Goal: Information Seeking & Learning: Learn about a topic

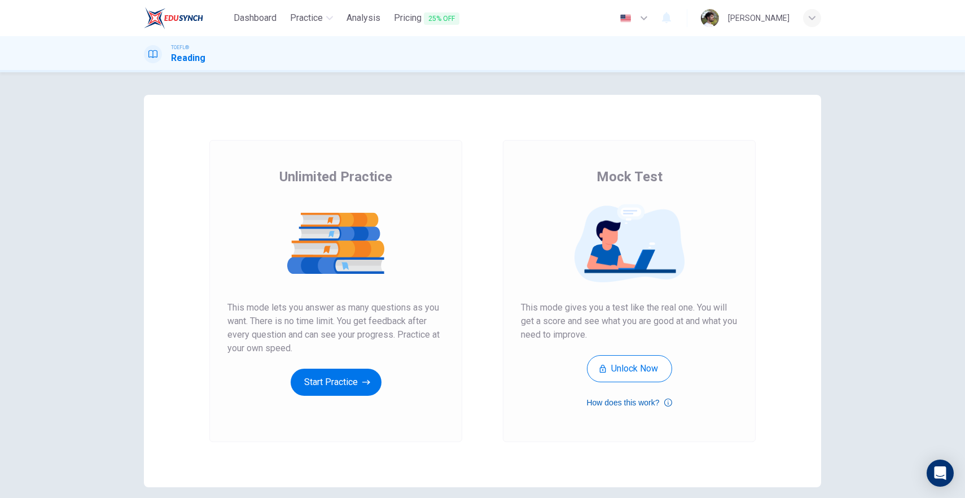
click at [666, 402] on icon "button" at bounding box center [668, 402] width 8 height 14
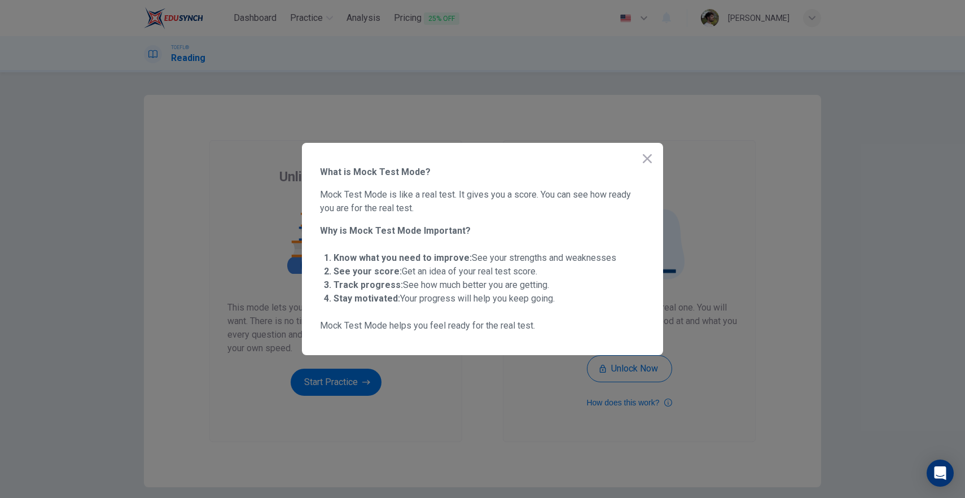
click at [646, 161] on icon "button" at bounding box center [647, 159] width 14 height 14
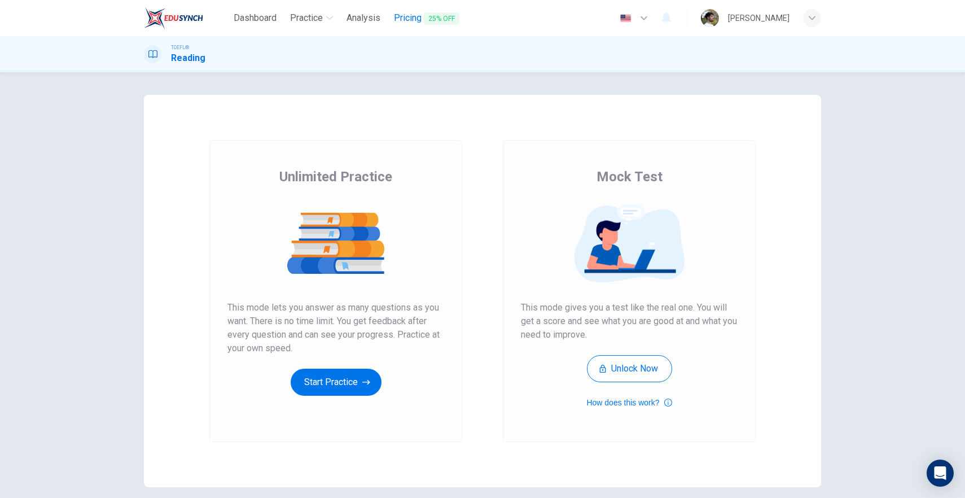
click at [403, 21] on span "Pricing 25% OFF" at bounding box center [426, 18] width 65 height 14
click at [362, 386] on icon "button" at bounding box center [366, 381] width 8 height 11
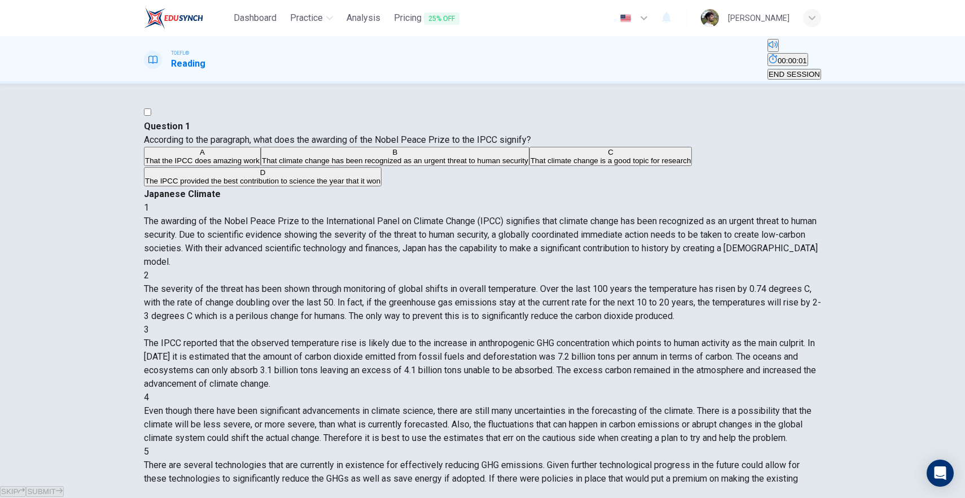
click at [190, 64] on h1 "Reading" at bounding box center [188, 64] width 34 height 14
click at [313, 10] on button "Practice" at bounding box center [311, 18] width 52 height 20
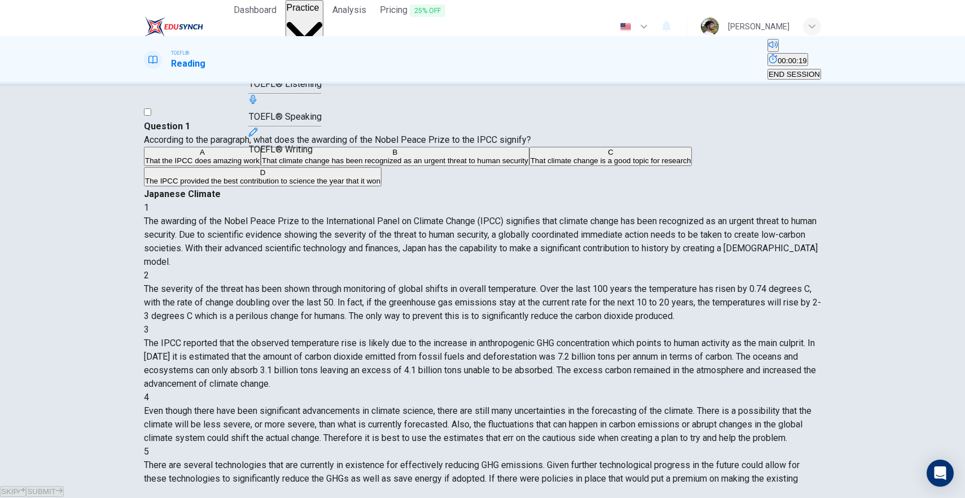
click at [313, 155] on span "TOEFL® Writing" at bounding box center [281, 149] width 64 height 11
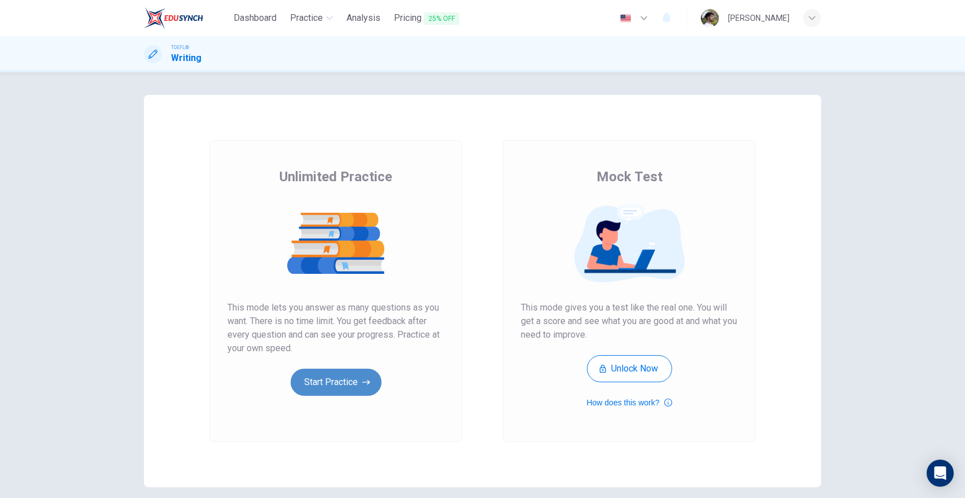
click at [316, 382] on button "Start Practice" at bounding box center [336, 381] width 91 height 27
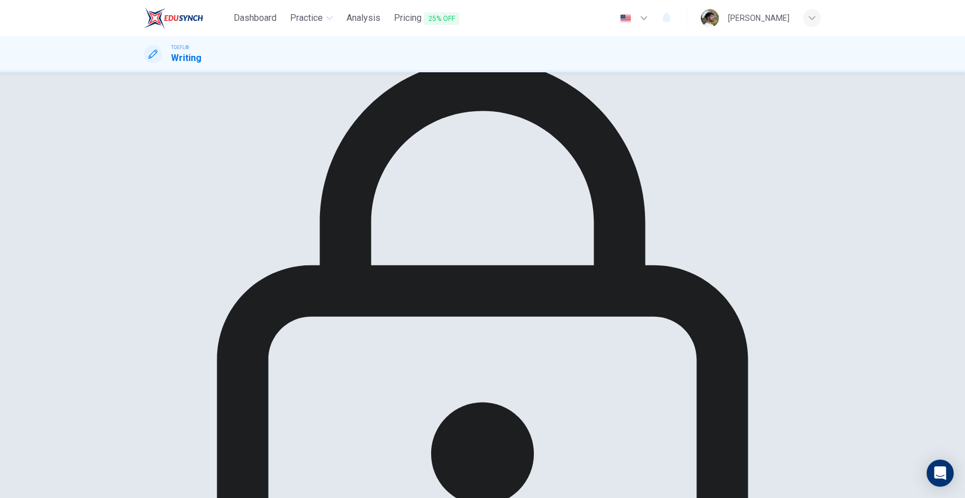
scroll to position [34, 0]
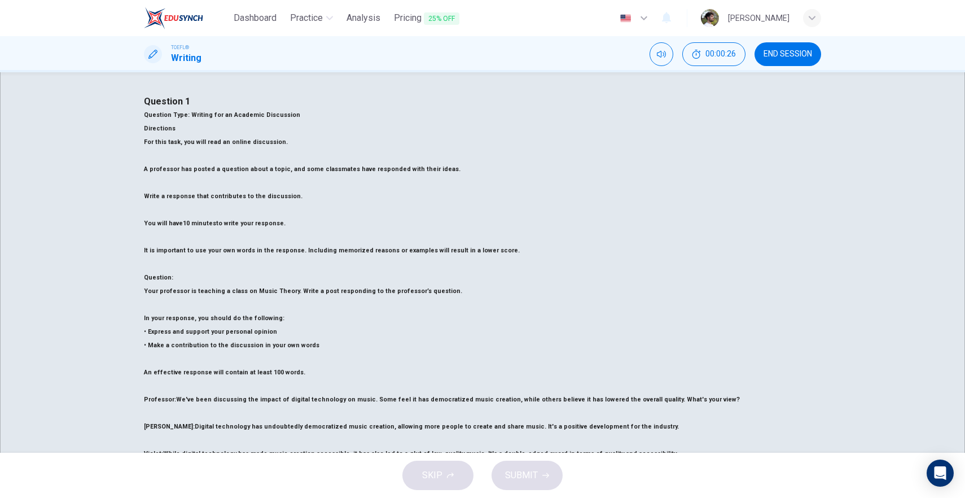
scroll to position [0, 0]
click at [769, 58] on span "END SESSION" at bounding box center [787, 54] width 49 height 9
